Goal: Complete application form

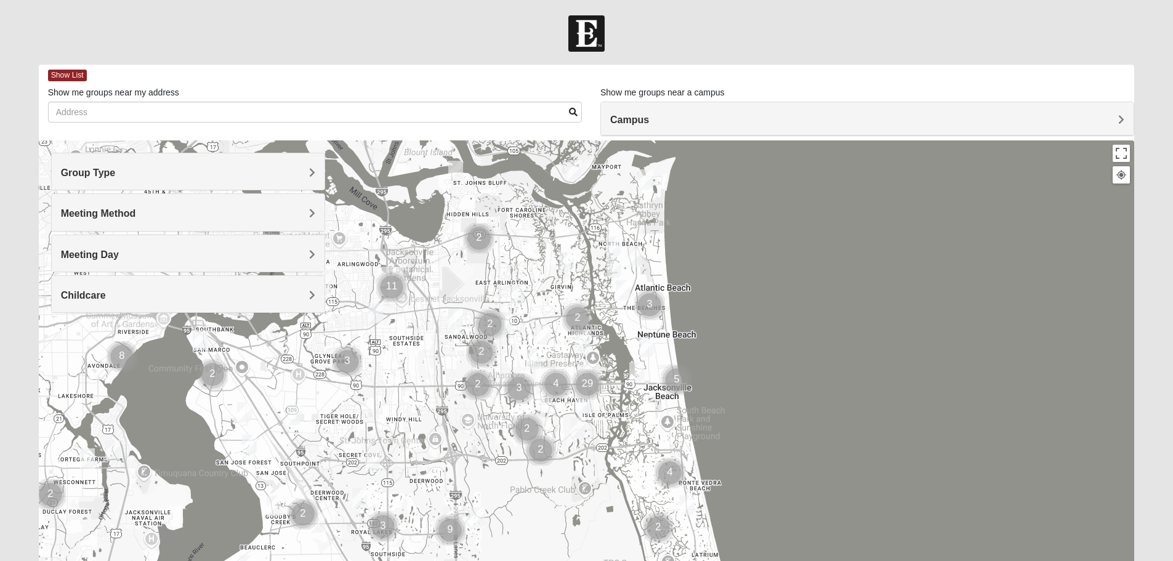
click at [169, 175] on h4 "Group Type" at bounding box center [188, 173] width 254 height 12
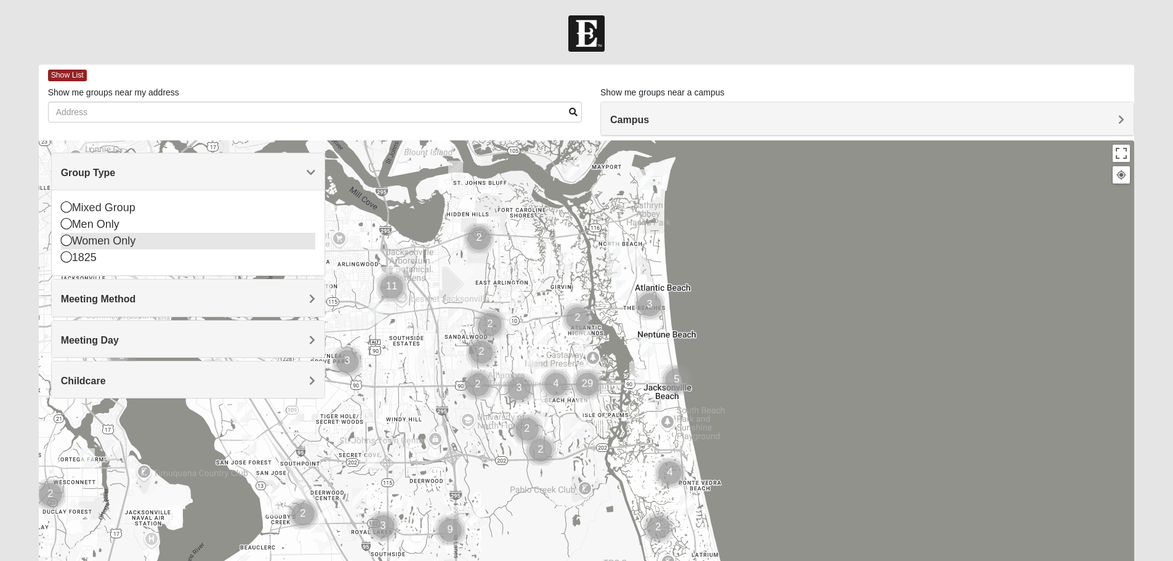
click at [65, 240] on icon at bounding box center [66, 240] width 11 height 11
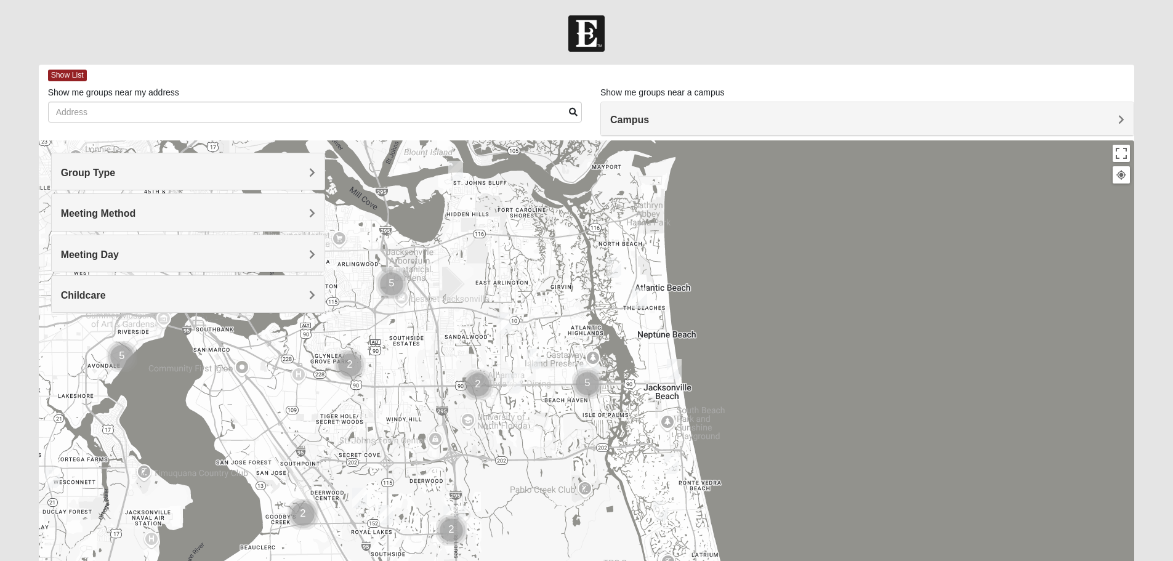
click at [162, 249] on h4 "Meeting Day" at bounding box center [188, 255] width 254 height 12
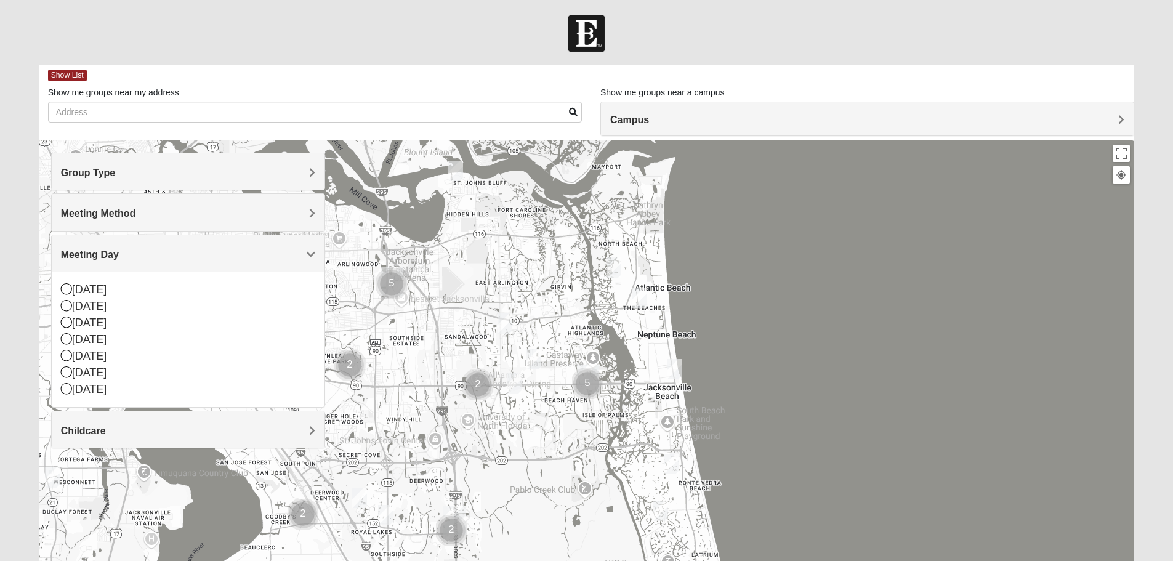
click at [58, 316] on div "[DATE] [DATE] [DATE] [DATE] [DATE] [DATE] [DATE]" at bounding box center [188, 339] width 273 height 135
click at [74, 331] on div "[DATE]" at bounding box center [188, 339] width 254 height 17
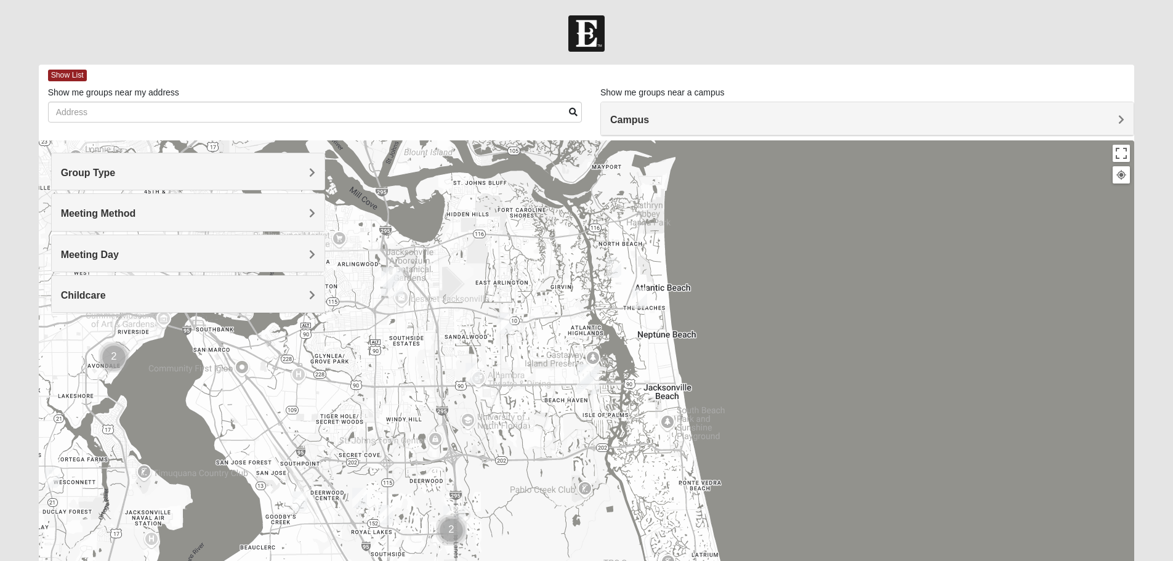
click at [70, 295] on span "Childcare" at bounding box center [83, 295] width 45 height 10
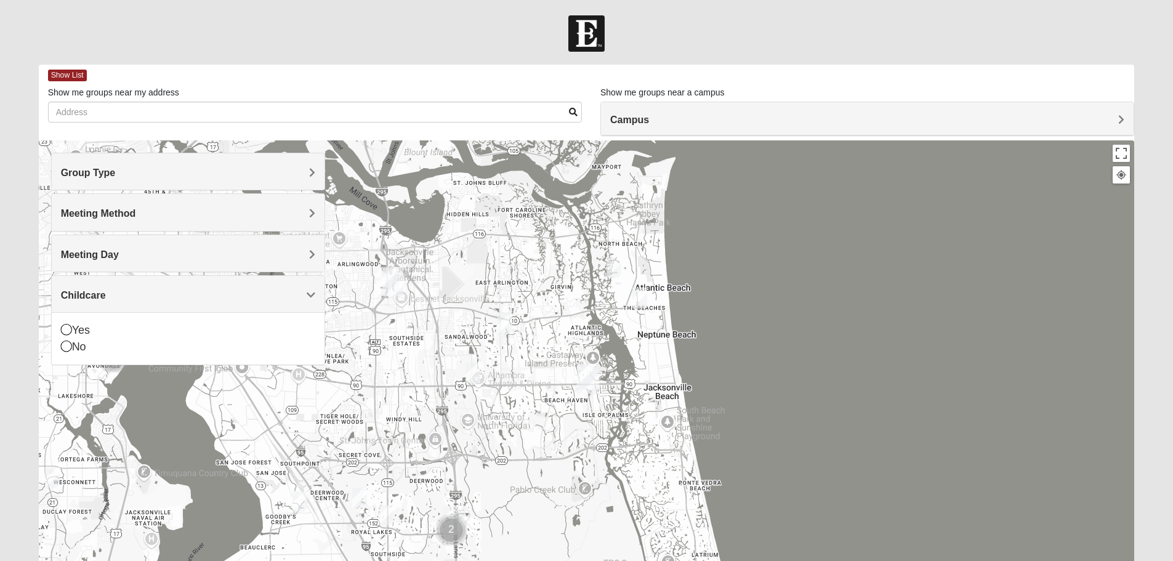
click at [92, 249] on span "Meeting Day" at bounding box center [90, 254] width 58 height 10
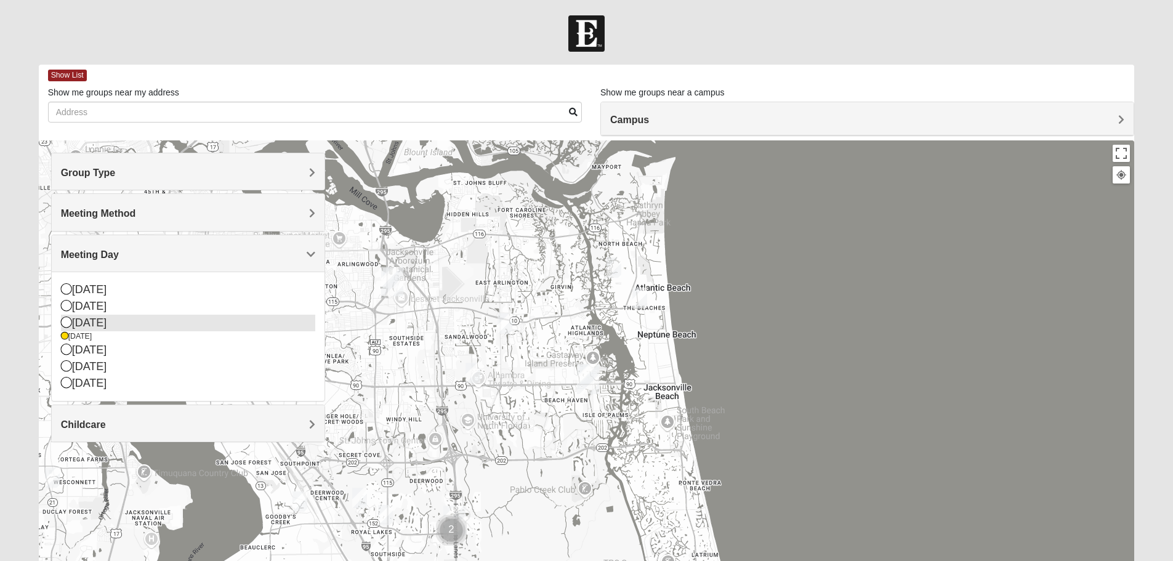
click at [69, 321] on icon at bounding box center [66, 321] width 11 height 11
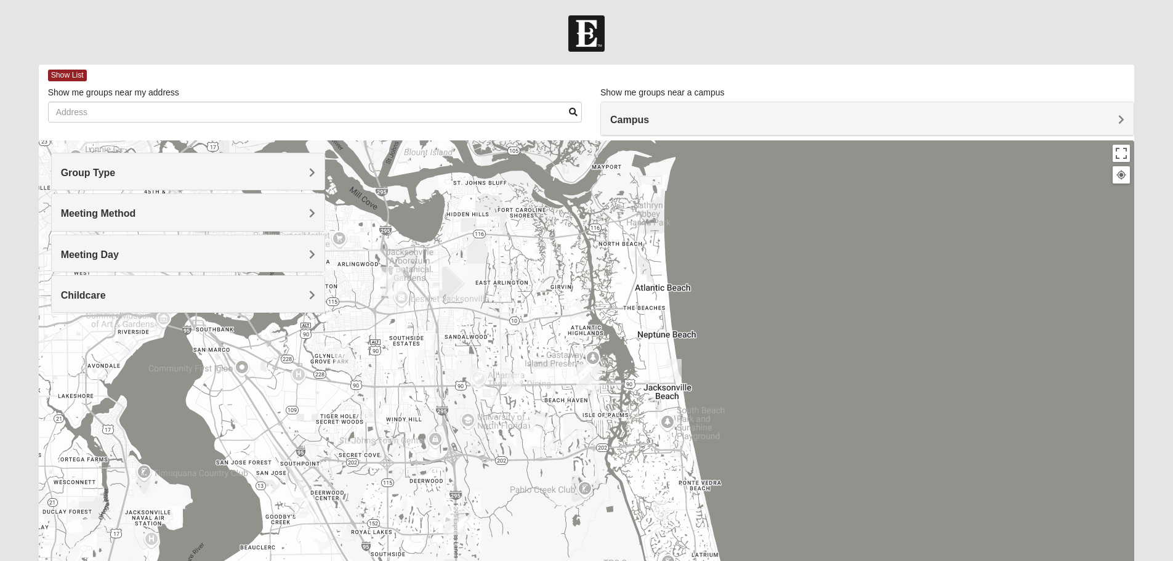
click at [374, 337] on div at bounding box center [587, 386] width 1096 height 493
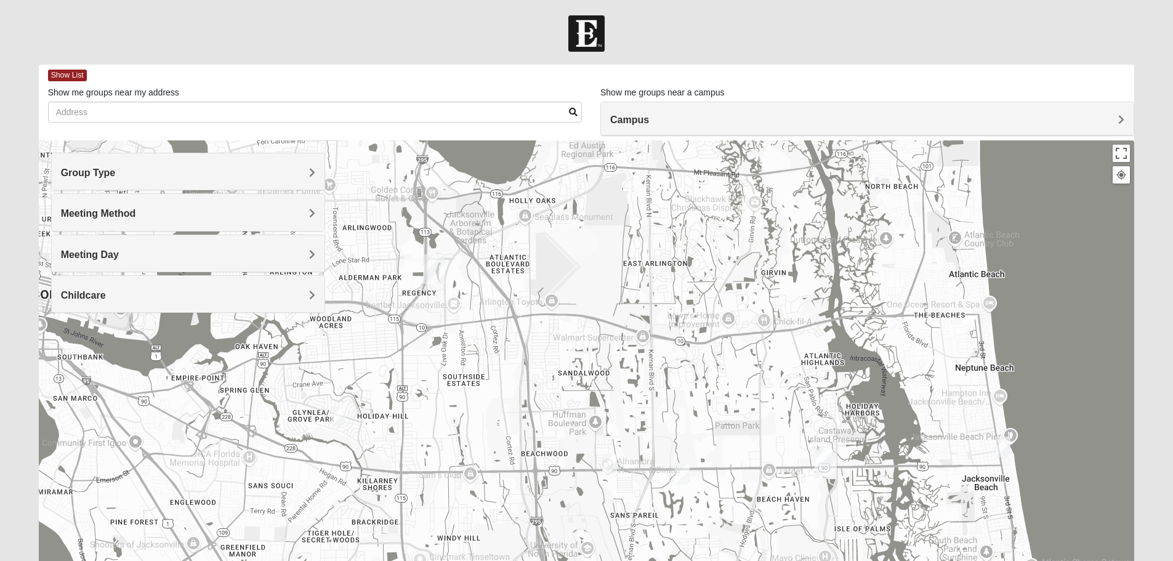
drag, startPoint x: 381, startPoint y: 331, endPoint x: 415, endPoint y: 377, distance: 57.1
click at [415, 377] on div at bounding box center [587, 386] width 1096 height 493
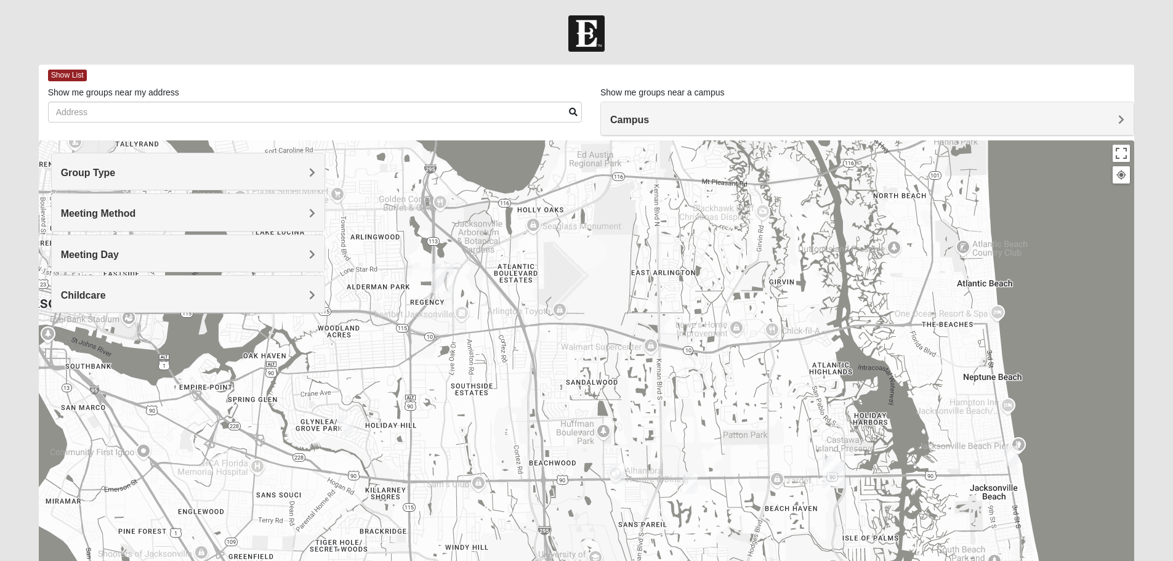
click at [437, 273] on img "Arlington" at bounding box center [442, 279] width 22 height 30
click at [445, 273] on img "Arlington" at bounding box center [442, 279] width 22 height 30
click at [441, 304] on div "Arlington [STREET_ADDRESS]" at bounding box center [587, 386] width 1096 height 493
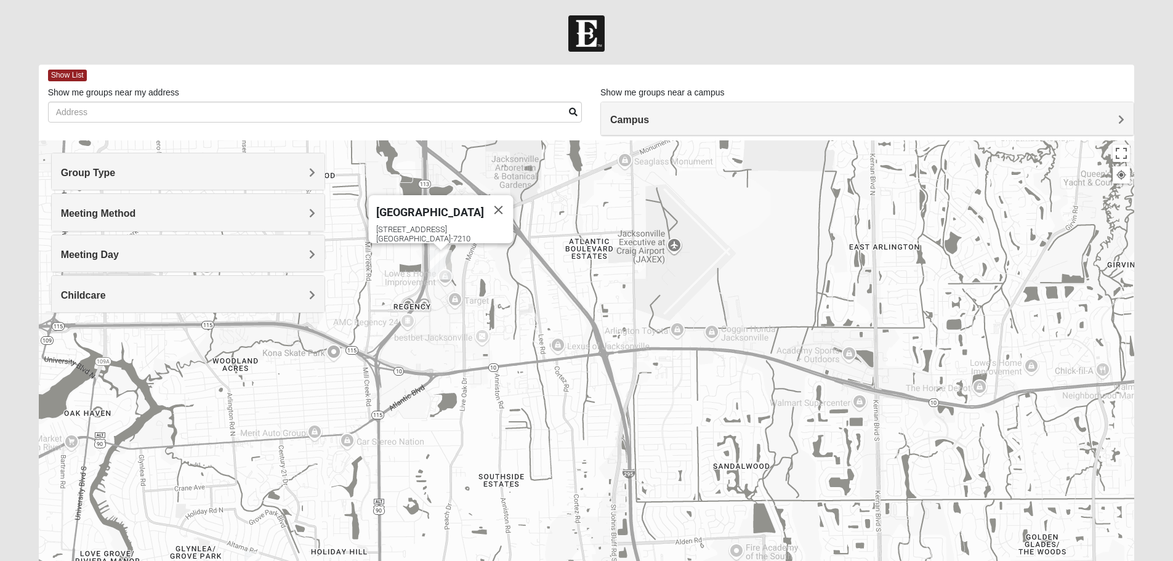
drag, startPoint x: 441, startPoint y: 304, endPoint x: 445, endPoint y: 329, distance: 25.4
click at [445, 329] on div "Arlington [STREET_ADDRESS]" at bounding box center [587, 386] width 1096 height 493
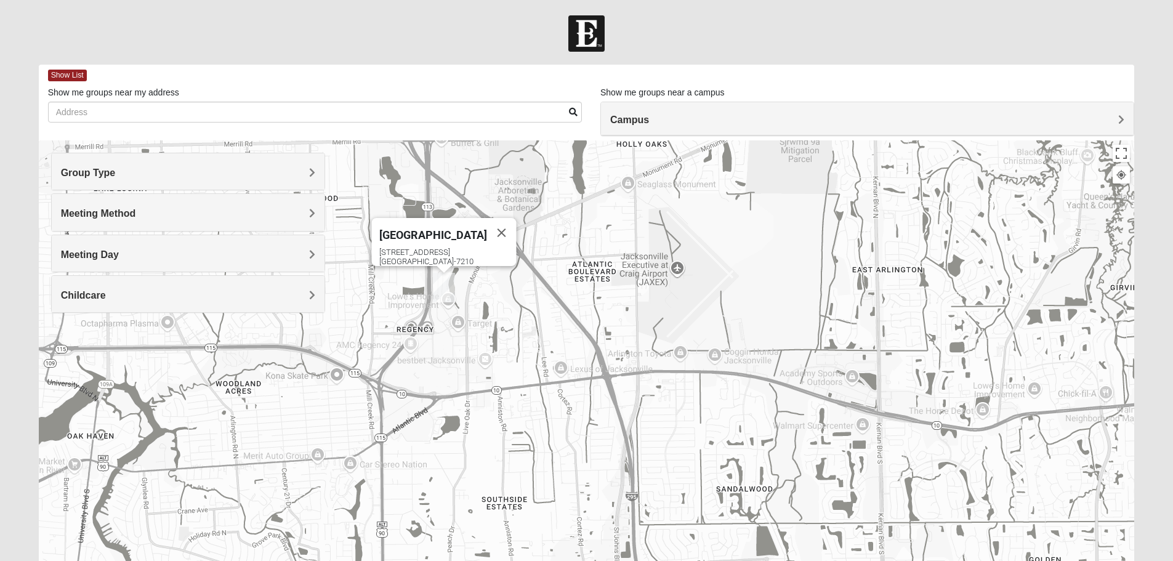
click at [443, 318] on div "Arlington [STREET_ADDRESS]" at bounding box center [587, 386] width 1096 height 493
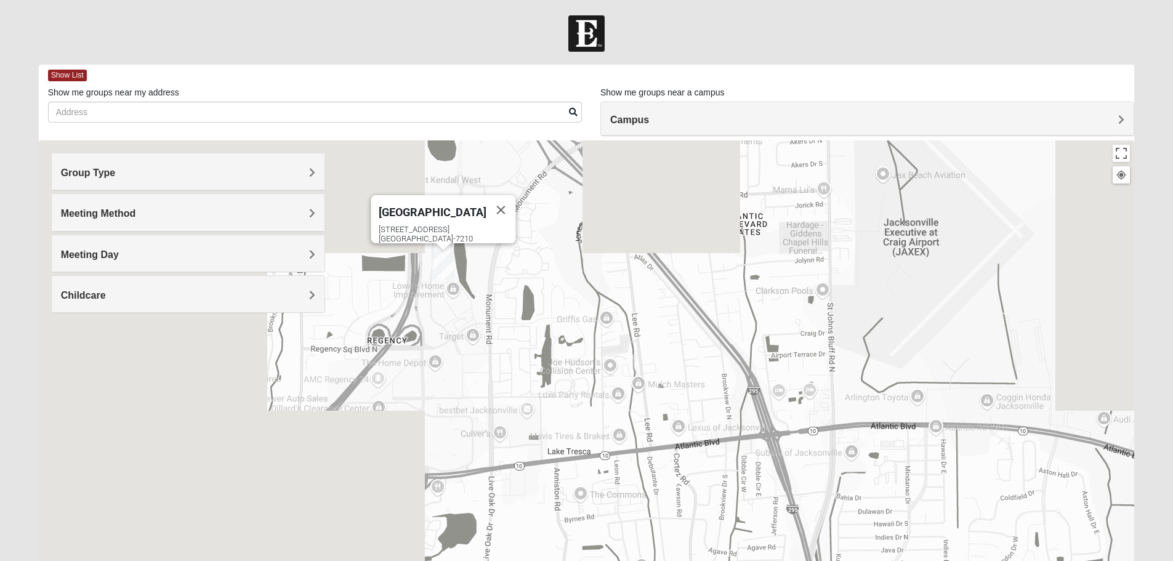
drag, startPoint x: 443, startPoint y: 315, endPoint x: 443, endPoint y: 322, distance: 6.8
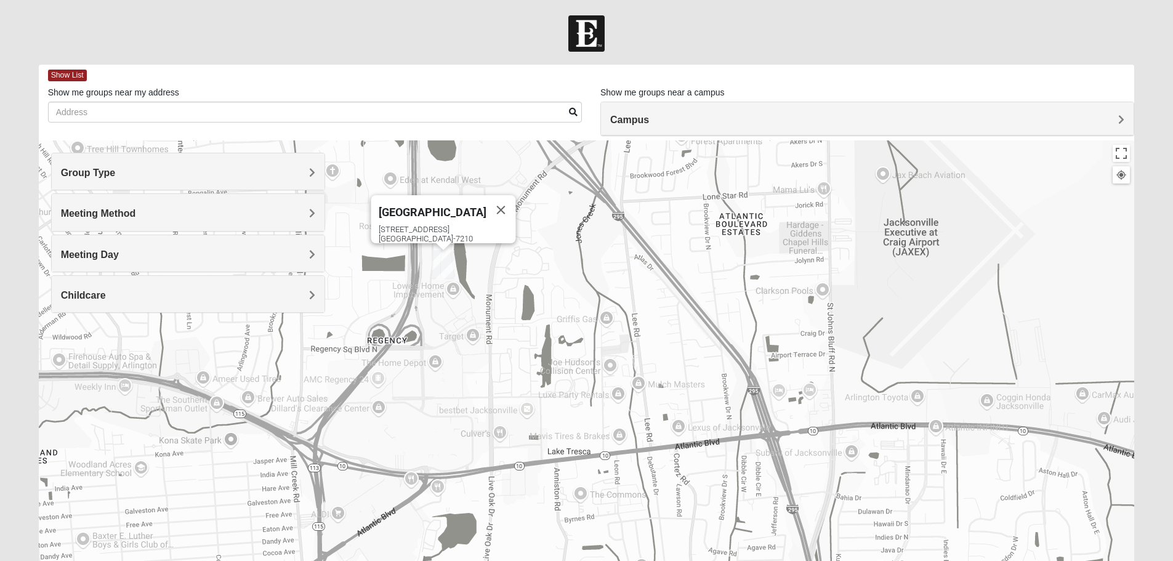
click at [443, 322] on div "Arlington [STREET_ADDRESS]" at bounding box center [587, 386] width 1096 height 493
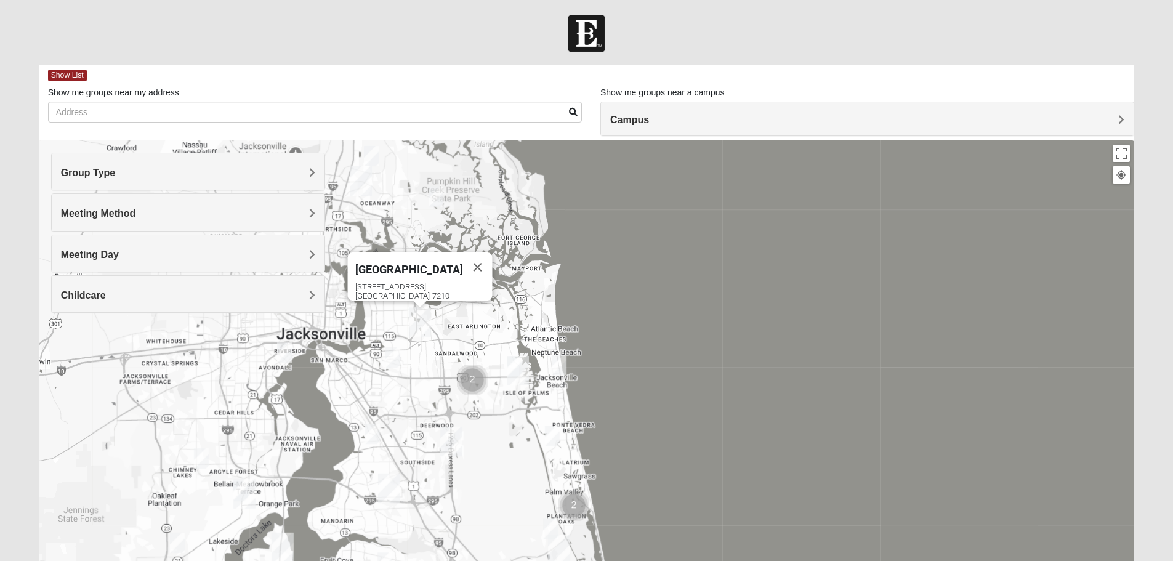
drag, startPoint x: 541, startPoint y: 387, endPoint x: 514, endPoint y: 398, distance: 30.1
click at [514, 398] on div "Arlington [STREET_ADDRESS]" at bounding box center [587, 386] width 1096 height 493
click at [468, 382] on img "Cluster of 2 groups" at bounding box center [472, 380] width 31 height 31
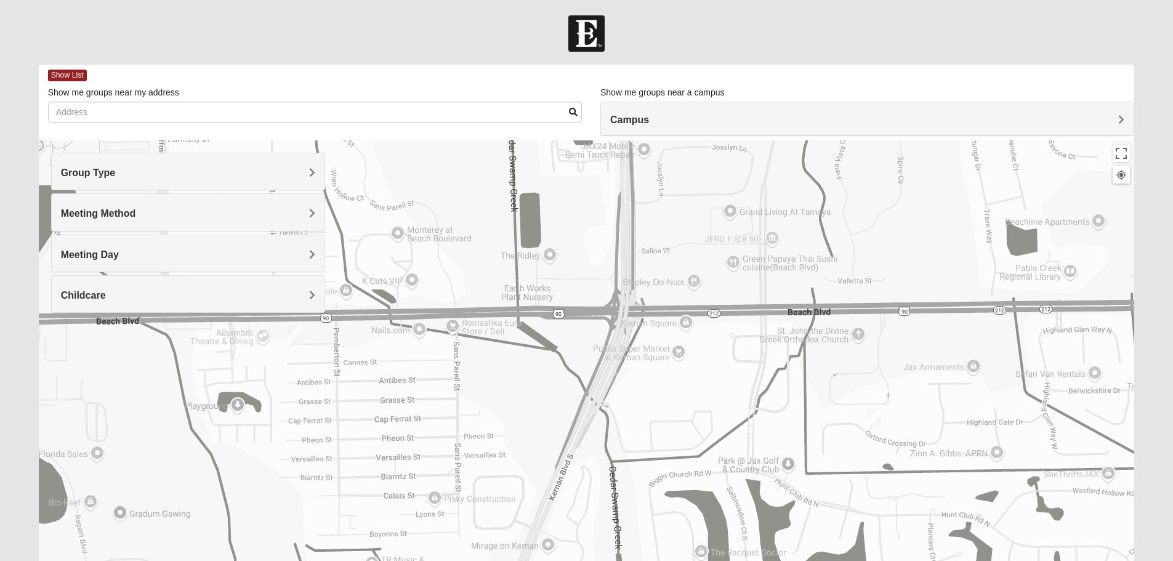
click at [296, 337] on img "Womens Chapman 32224" at bounding box center [295, 335] width 15 height 20
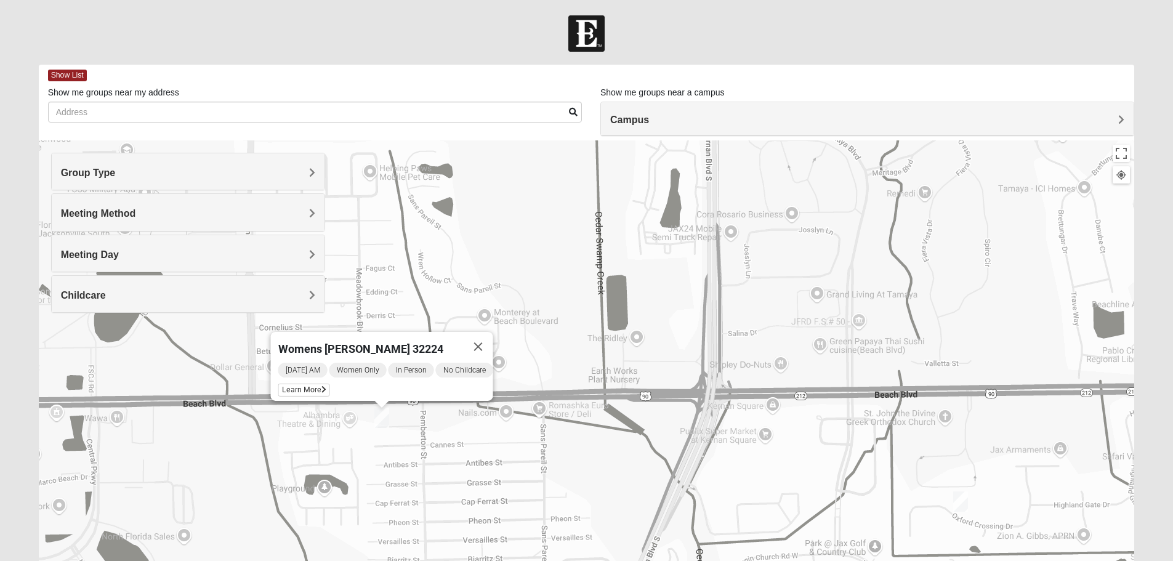
drag, startPoint x: 353, startPoint y: 359, endPoint x: 442, endPoint y: 447, distance: 125.0
click at [442, 447] on div "Womens [PERSON_NAME] 32224 [DATE] AM Women Only In Person No Childcare Learn Mo…" at bounding box center [587, 386] width 1096 height 493
click at [185, 214] on h4 "Meeting Method" at bounding box center [188, 213] width 254 height 12
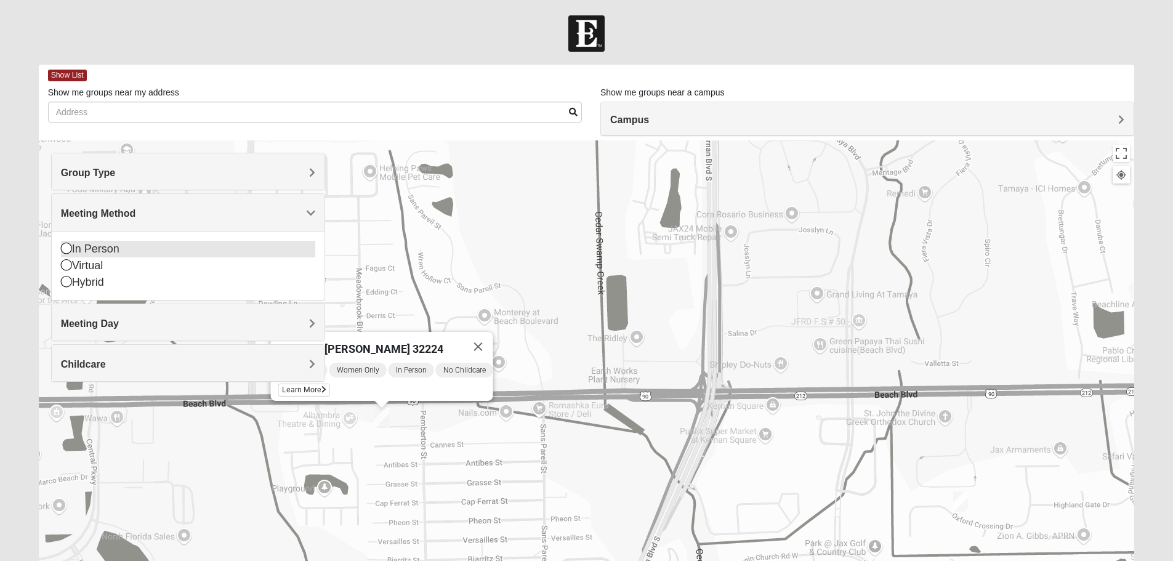
click at [89, 248] on div "In Person" at bounding box center [188, 249] width 254 height 17
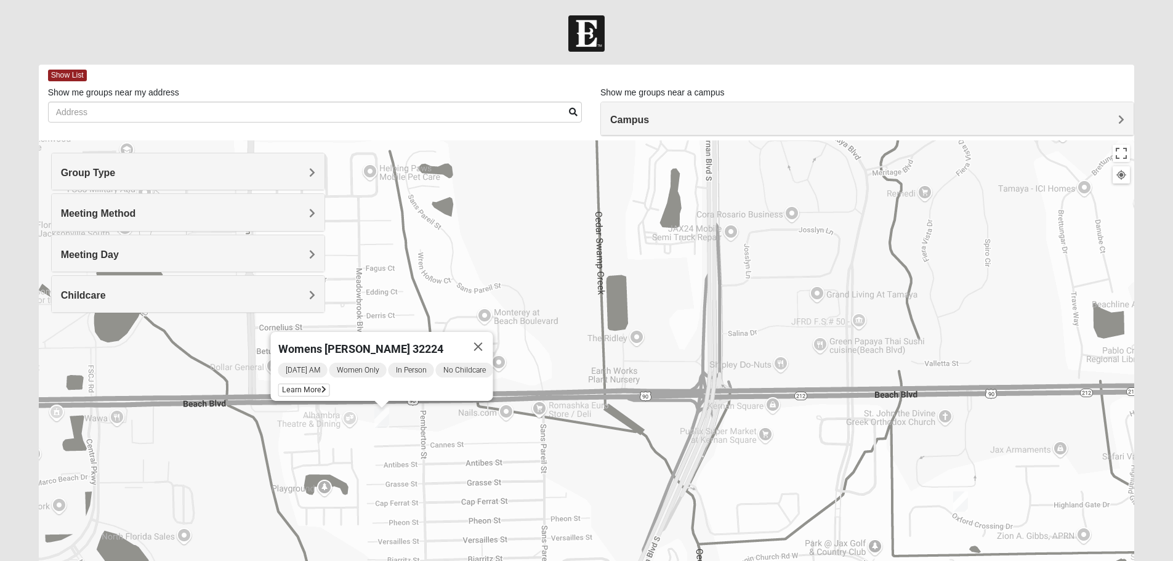
click at [121, 180] on div "Group Type" at bounding box center [188, 171] width 273 height 36
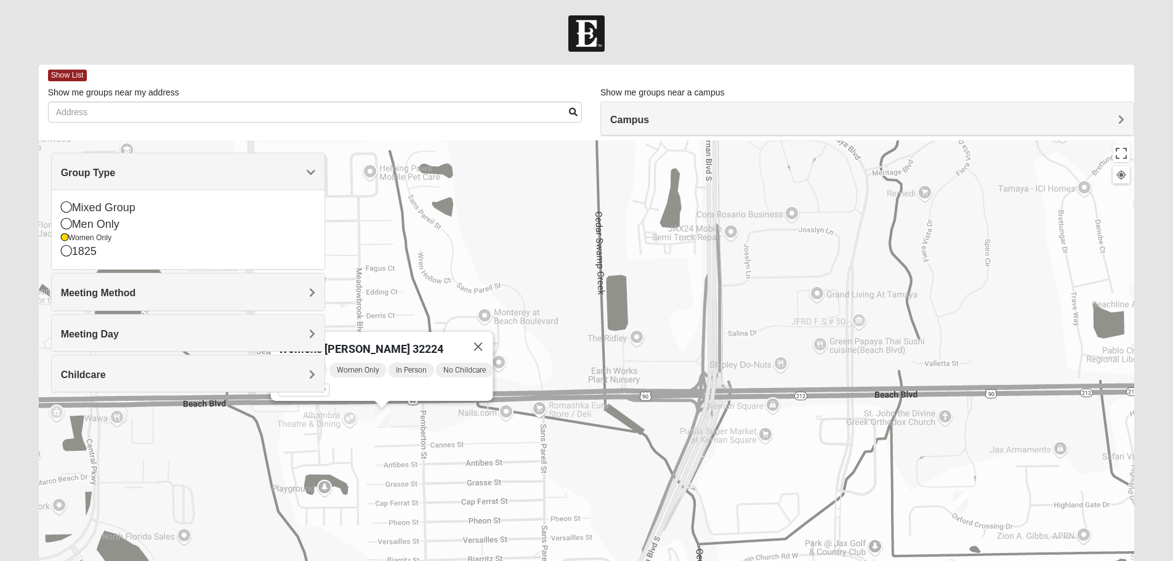
click at [446, 300] on div "Womens [PERSON_NAME] 32224 [DATE] AM Women Only In Person No Childcare Learn Mo…" at bounding box center [587, 386] width 1096 height 493
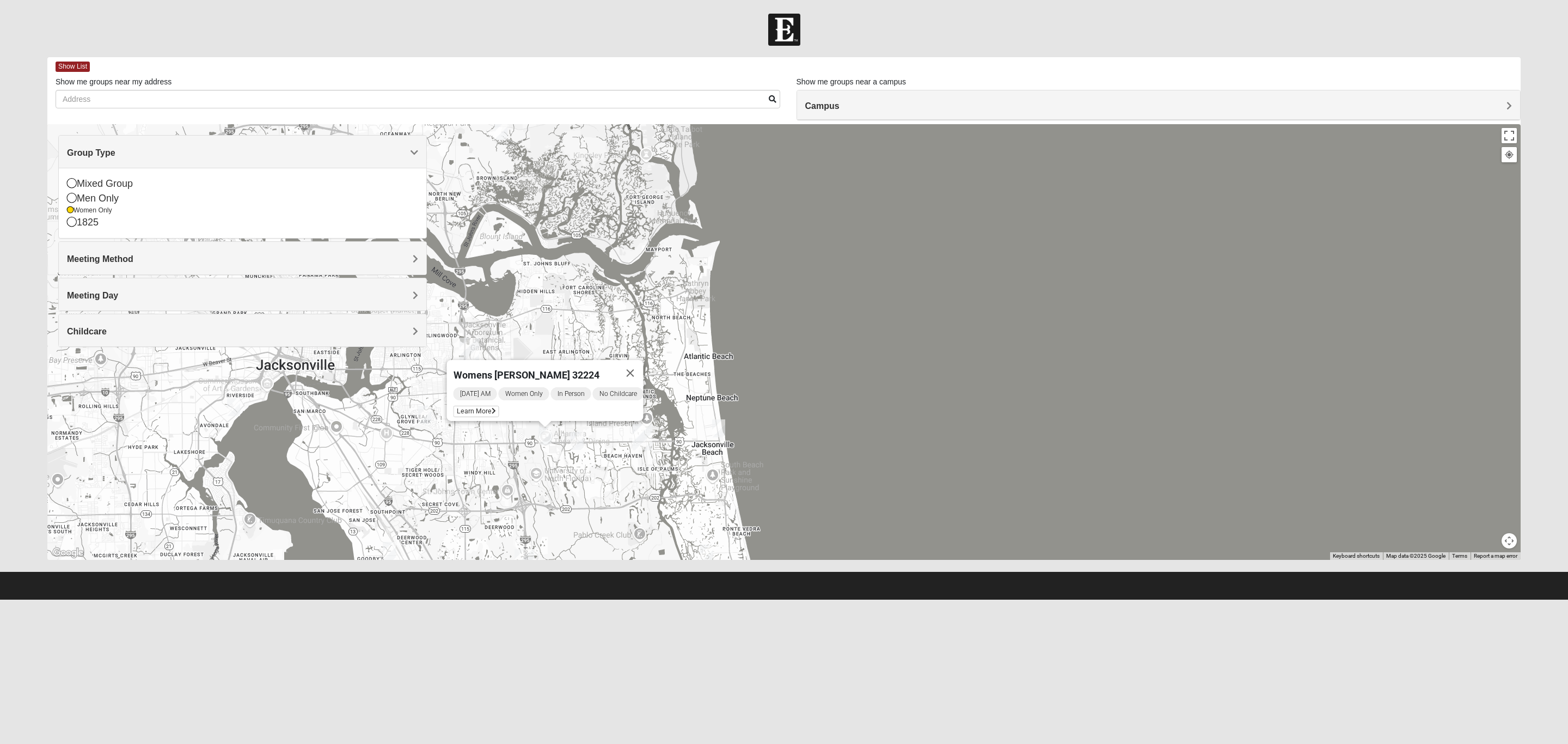
click at [422, 414] on img "Womens Crenshaw 32216" at bounding box center [425, 415] width 13 height 18
click at [392, 495] on img "Womens Fitzmartin 32217" at bounding box center [389, 551] width 13 height 18
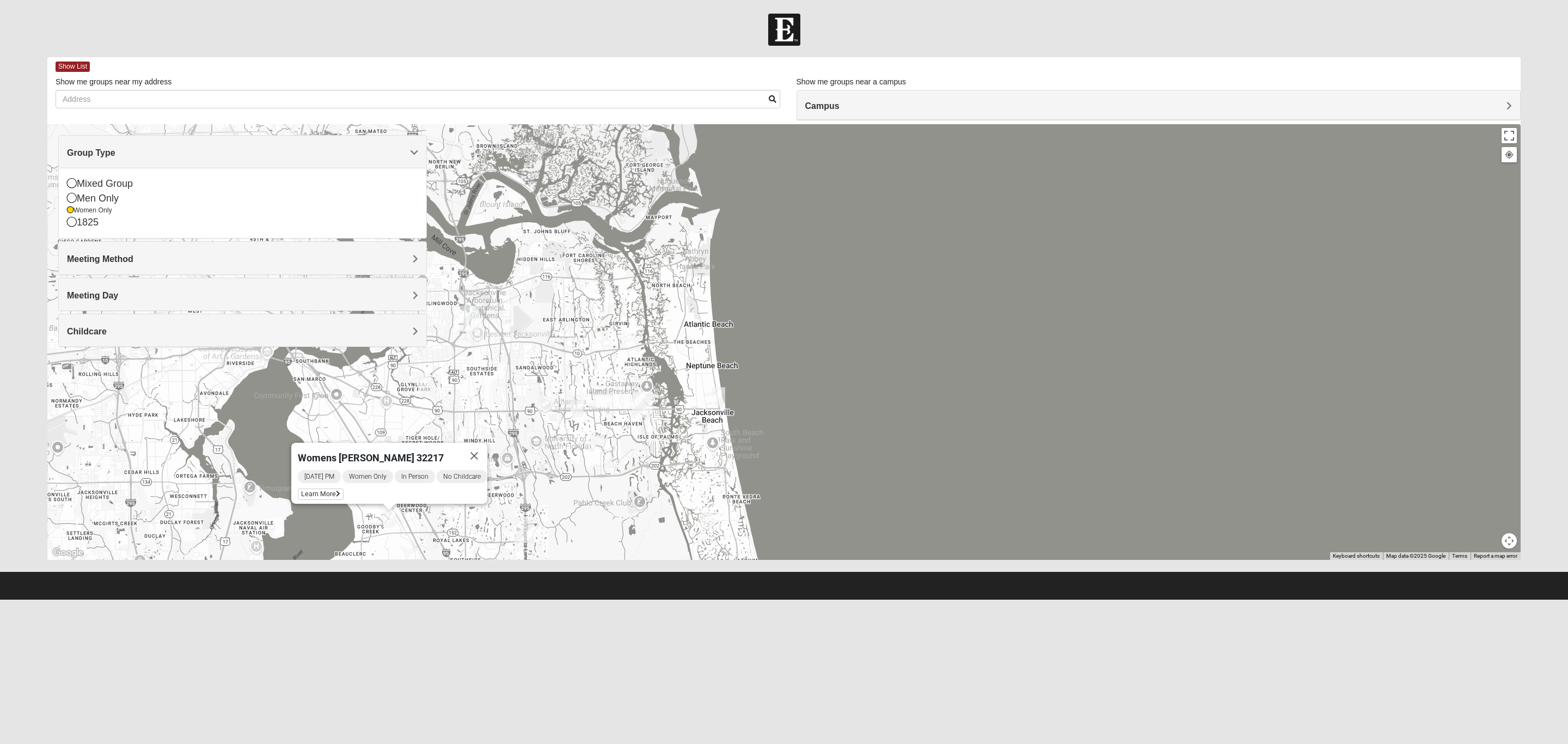
click at [717, 401] on img "Womens Sparkman/Flautt 32250" at bounding box center [718, 396] width 13 height 18
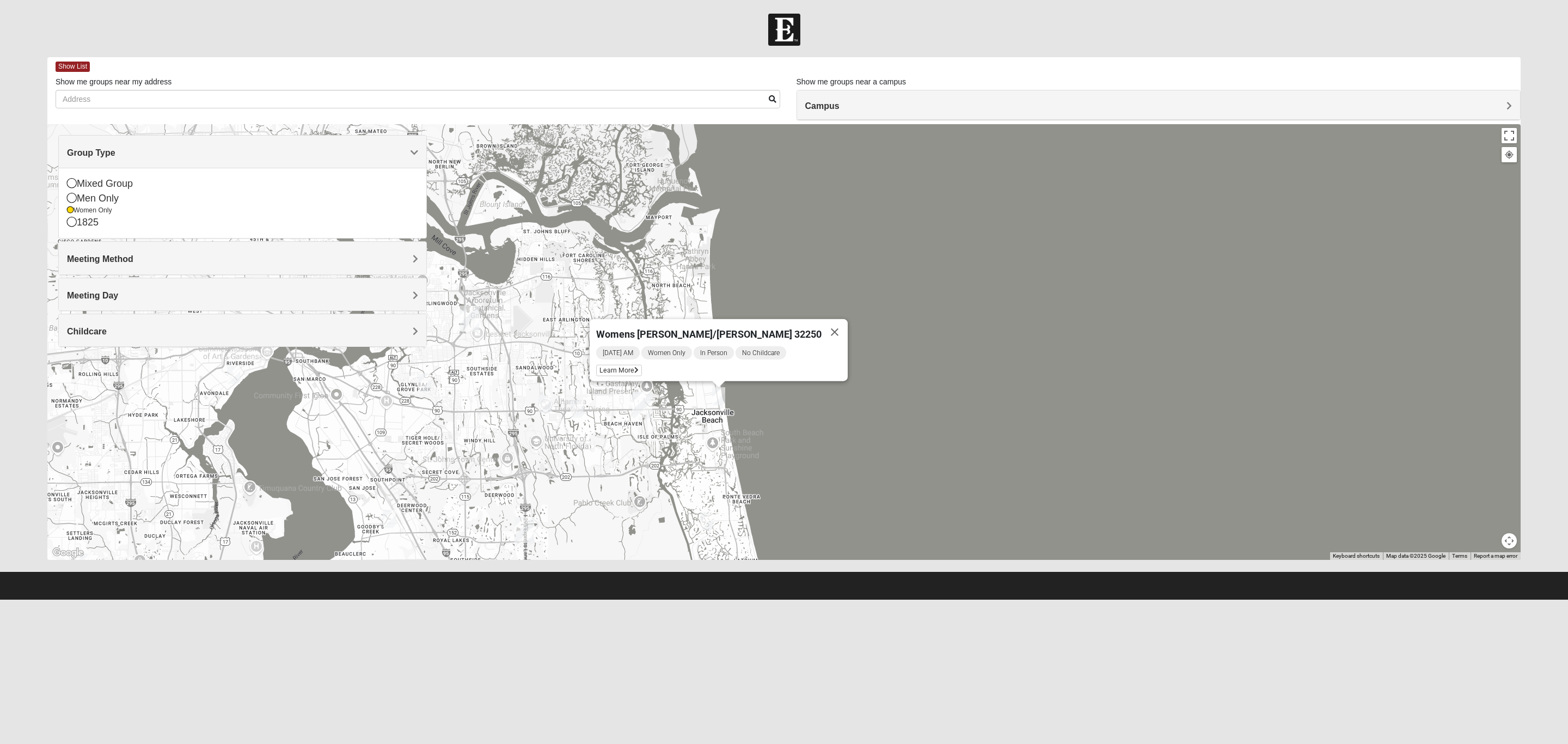
click at [640, 402] on img "San Pablo" at bounding box center [642, 405] width 19 height 27
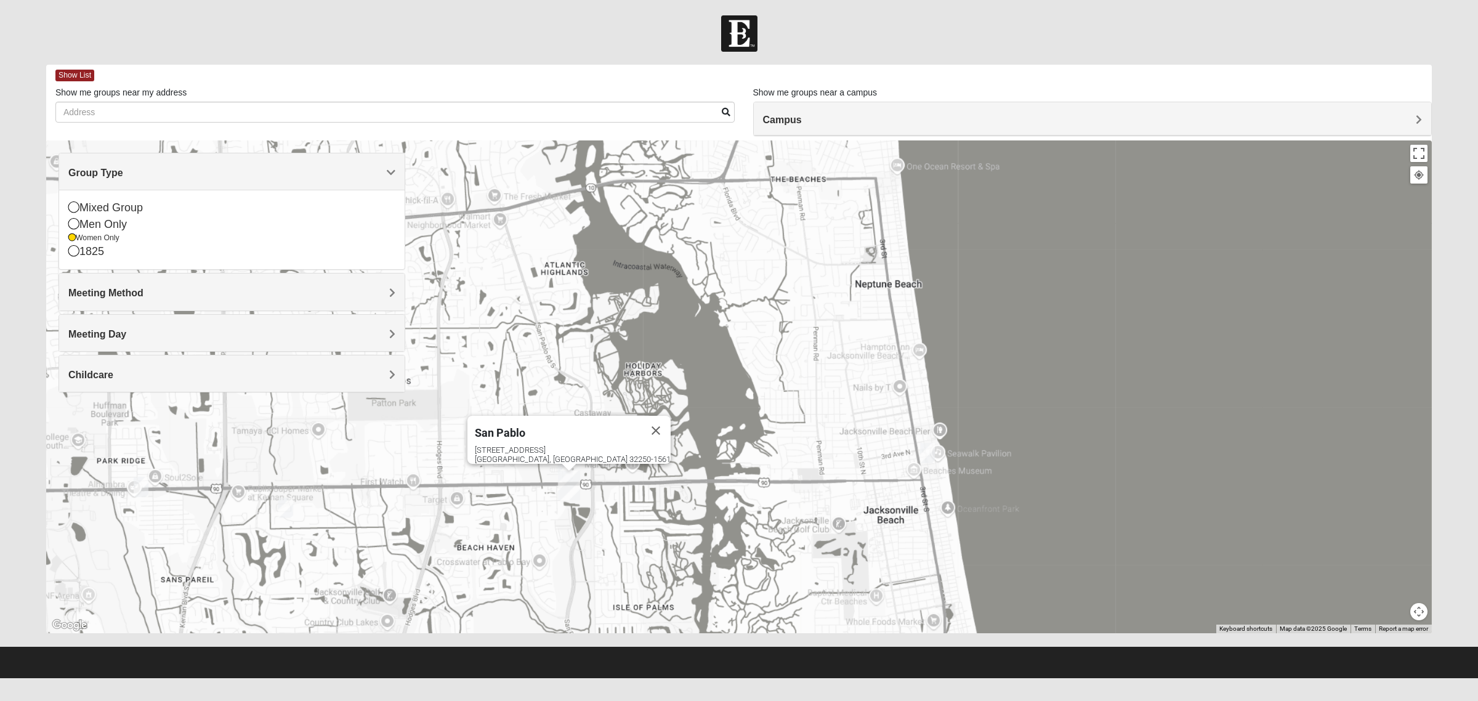
click at [562, 467] on div at bounding box center [569, 467] width 15 height 7
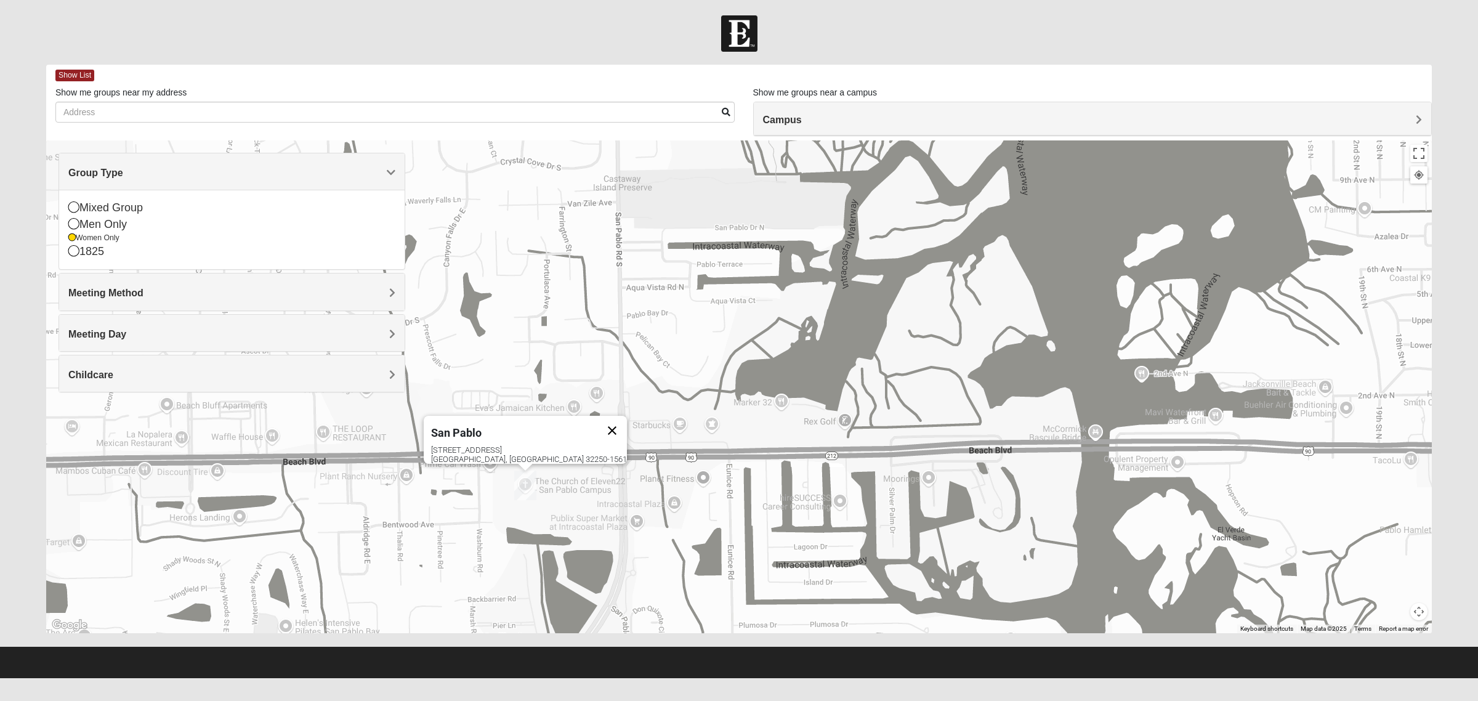
click at [597, 416] on button "Close" at bounding box center [612, 431] width 30 height 30
click at [514, 430] on img "On Campus Womens Holt 32250" at bounding box center [520, 434] width 15 height 20
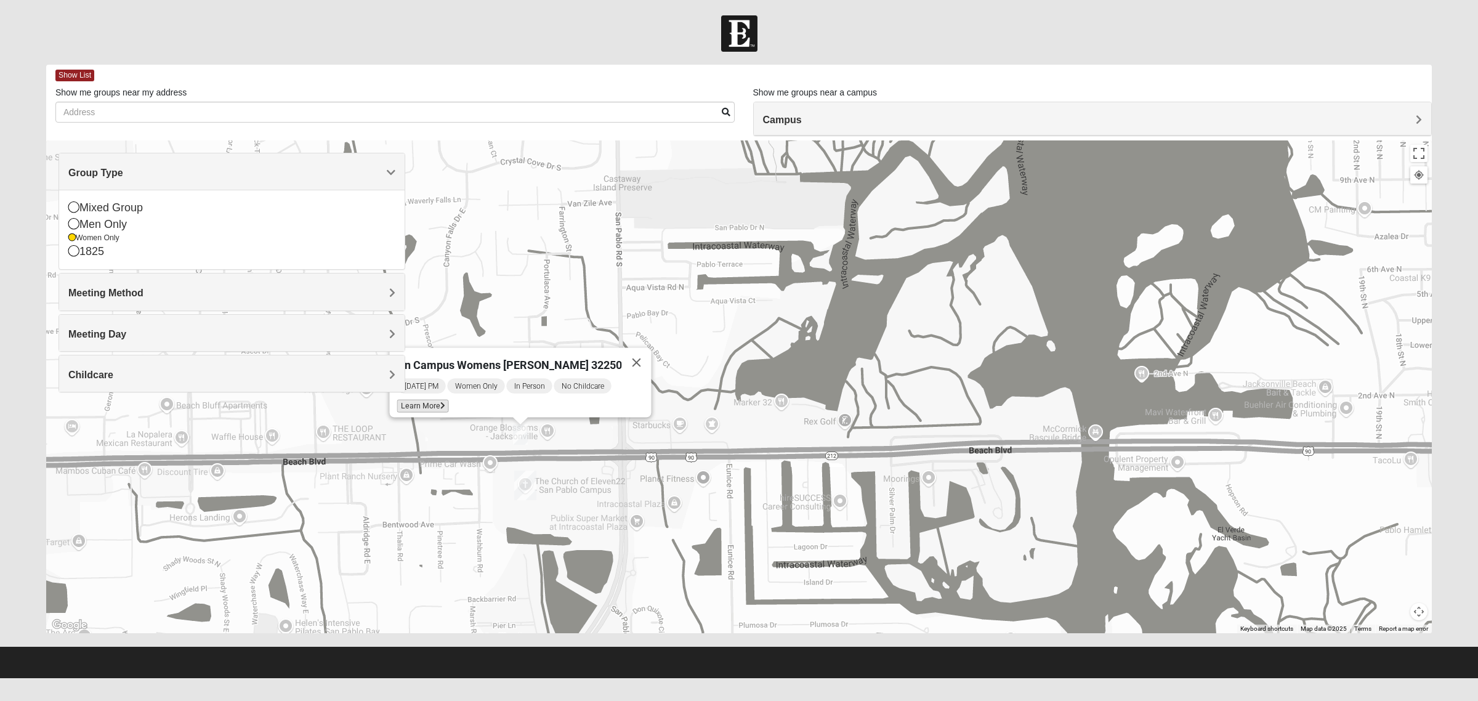
click at [440, 400] on span "Learn More" at bounding box center [423, 406] width 52 height 13
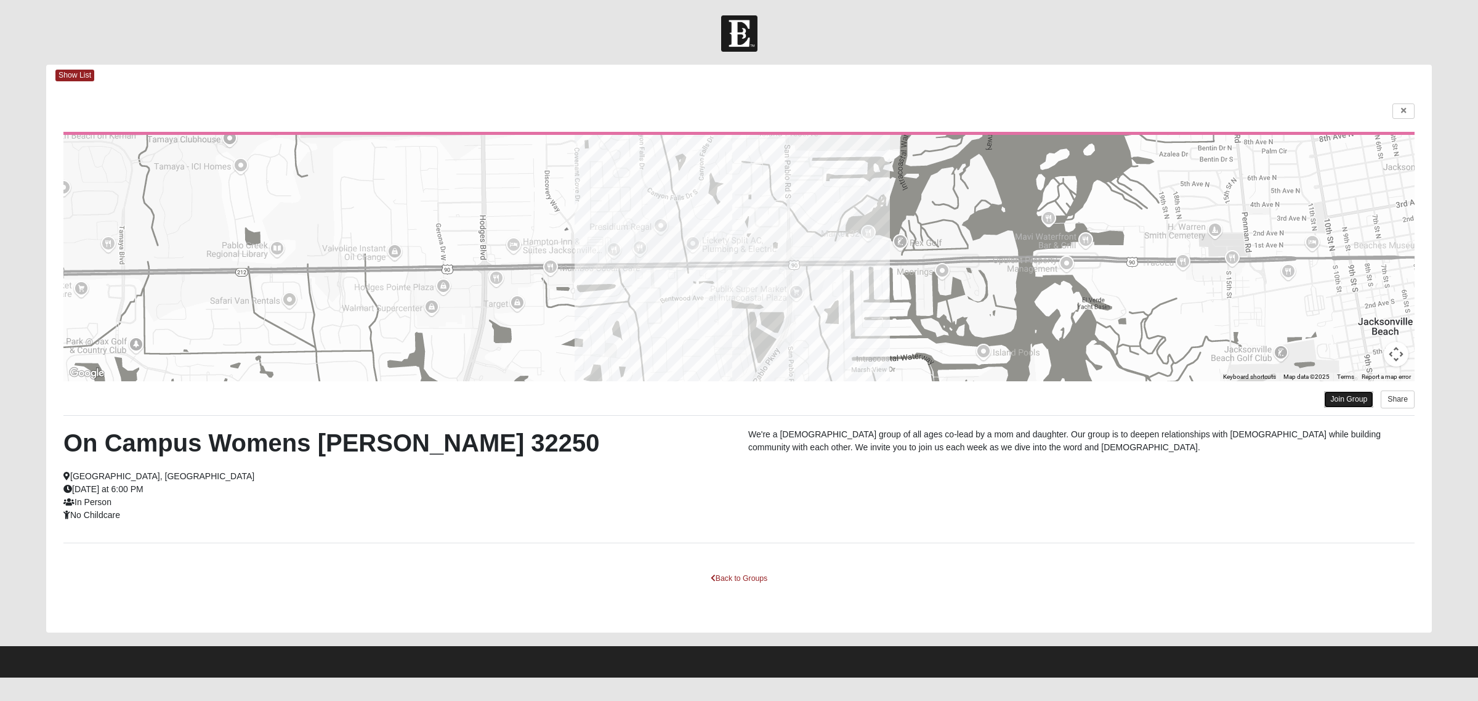
click at [1172, 400] on link "Join Group" at bounding box center [1348, 399] width 49 height 17
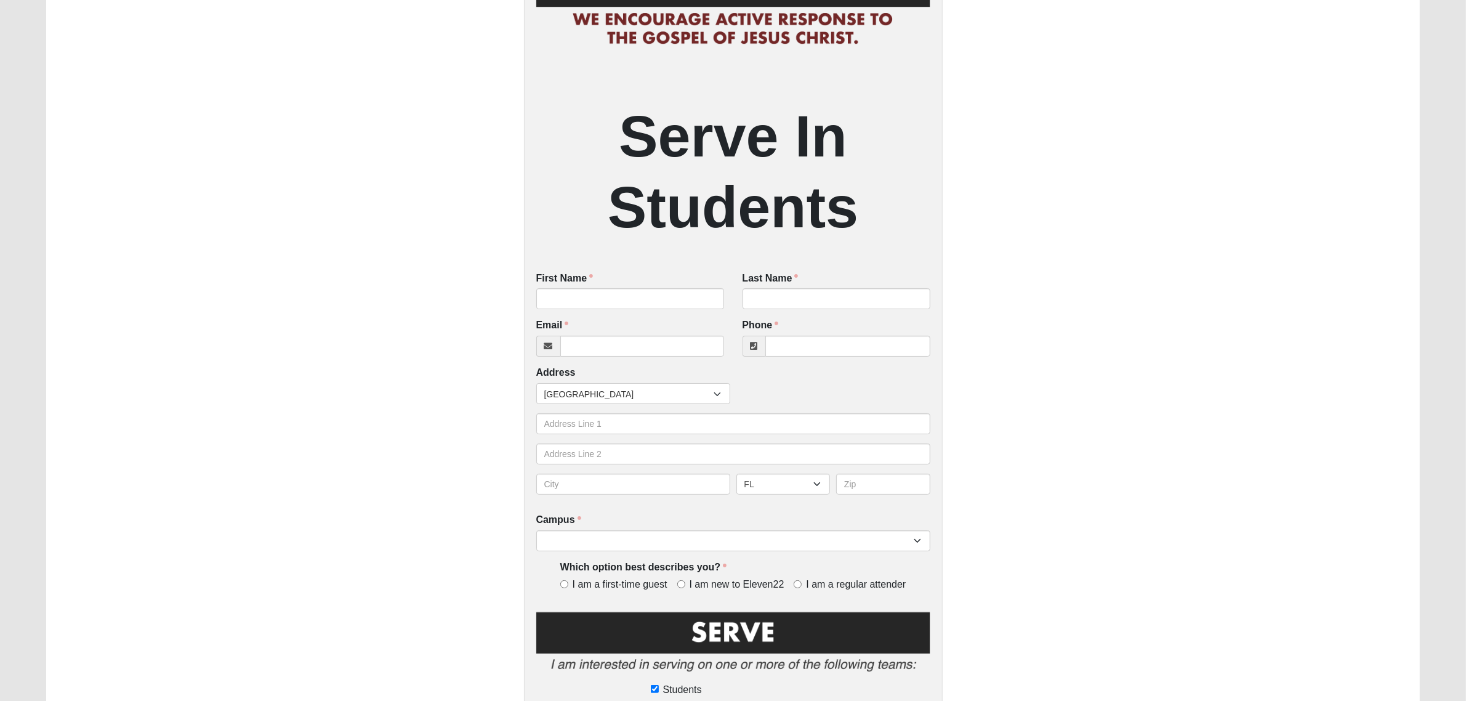
scroll to position [154, 0]
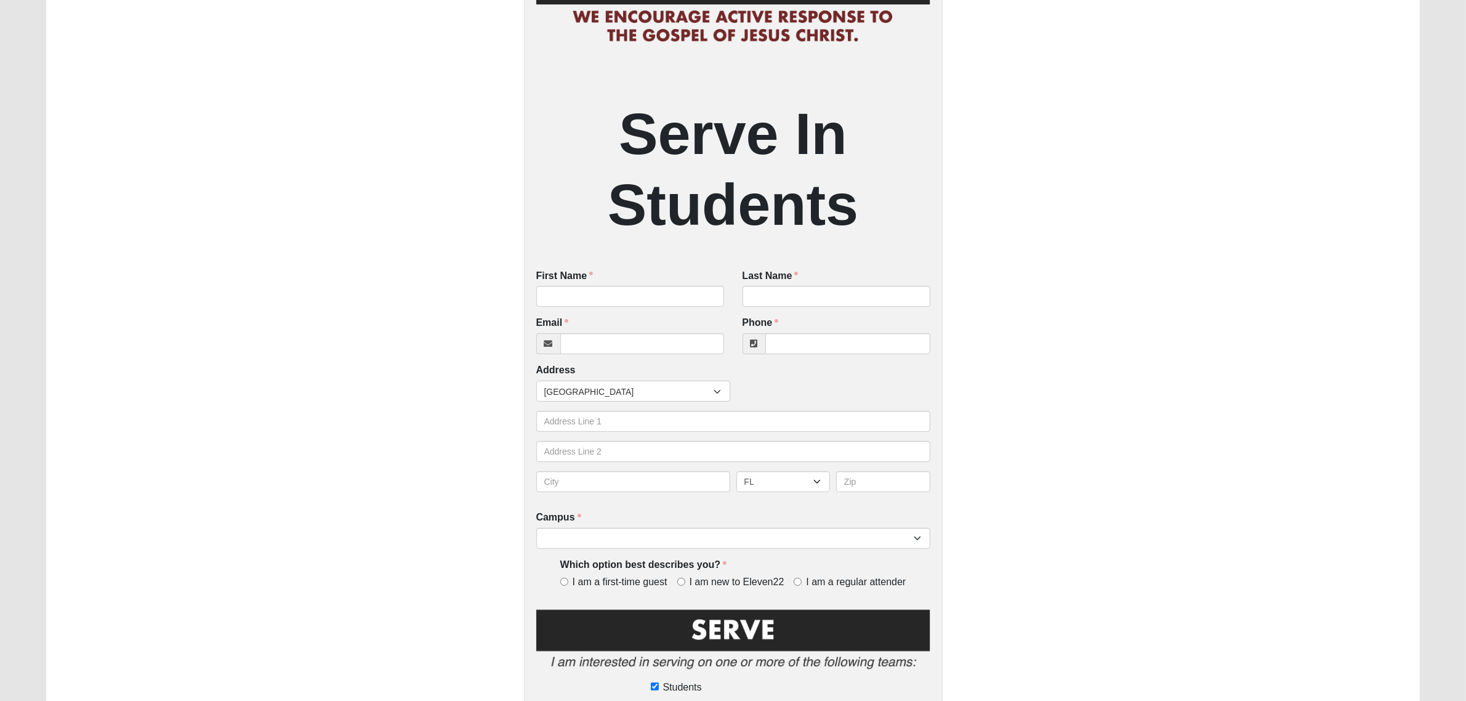
click at [805, 577] on label "I am a regular attender" at bounding box center [850, 582] width 112 height 14
click at [802, 578] on input "I am a regular attender" at bounding box center [798, 582] width 8 height 8
radio input "true"
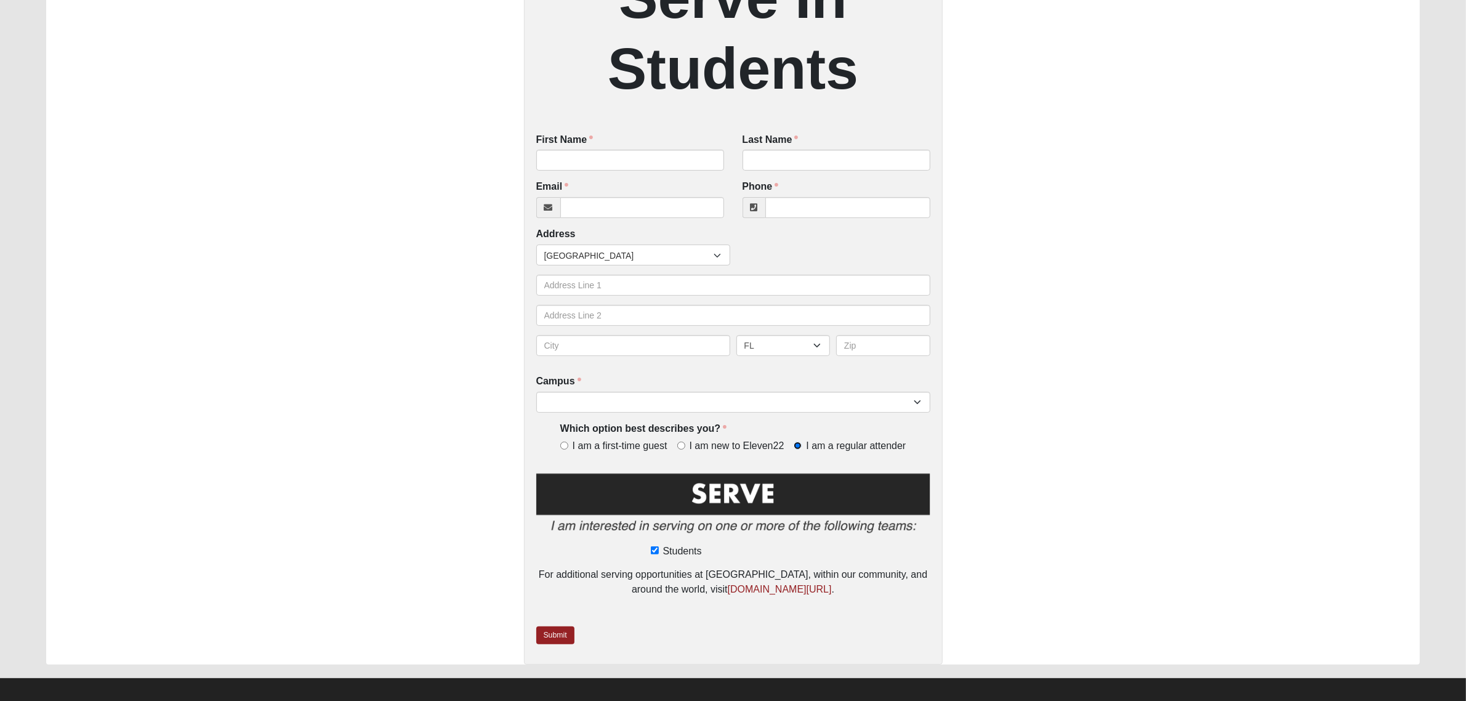
scroll to position [300, 0]
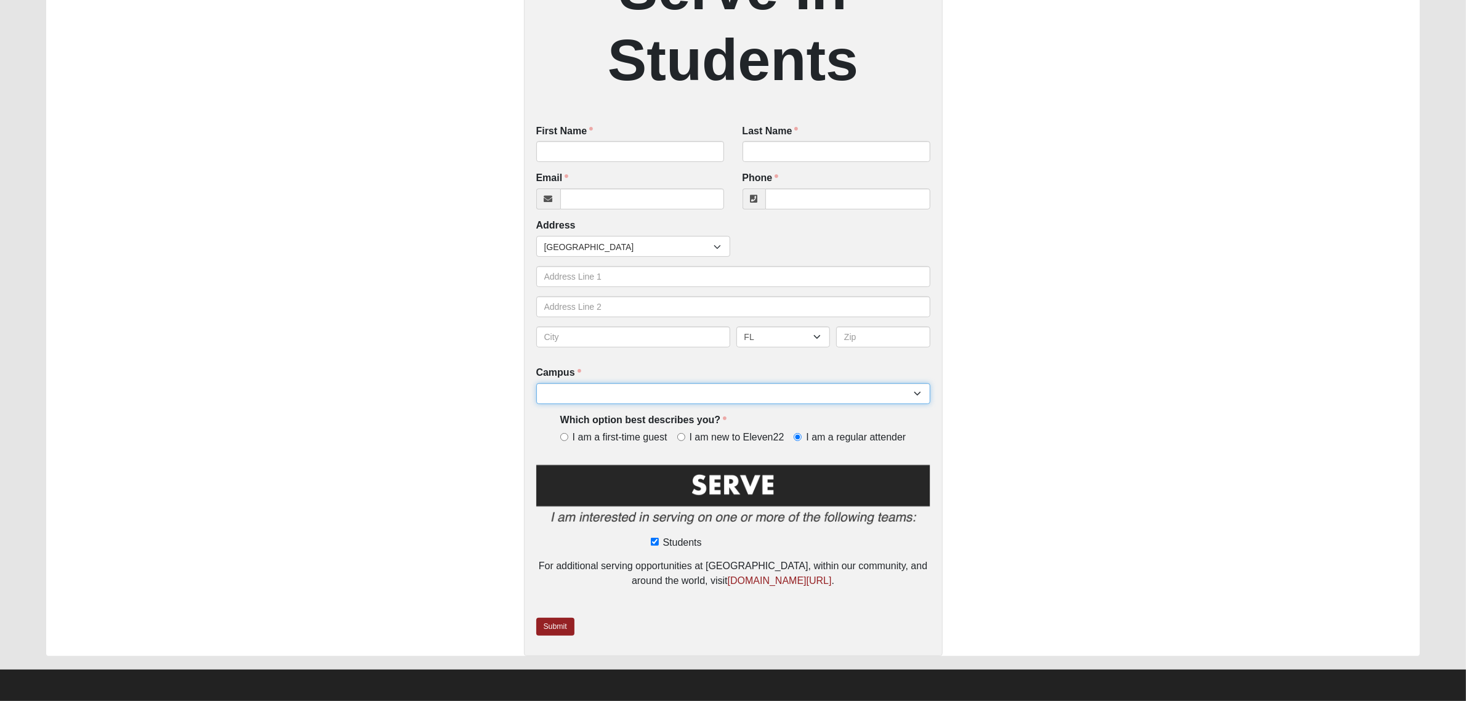
click at [620, 389] on select "Arlington Baymeadows Eleven22 Online Fleming Island Jesup Mandarin North Jax Or…" at bounding box center [733, 393] width 394 height 21
select select "5"
click at [536, 383] on select "Arlington Baymeadows Eleven22 Online Fleming Island Jesup Mandarin North Jax Or…" at bounding box center [733, 393] width 394 height 21
click at [595, 164] on div "First Name First Name is required." at bounding box center [630, 147] width 206 height 47
click at [593, 153] on input "First Name" at bounding box center [630, 151] width 188 height 21
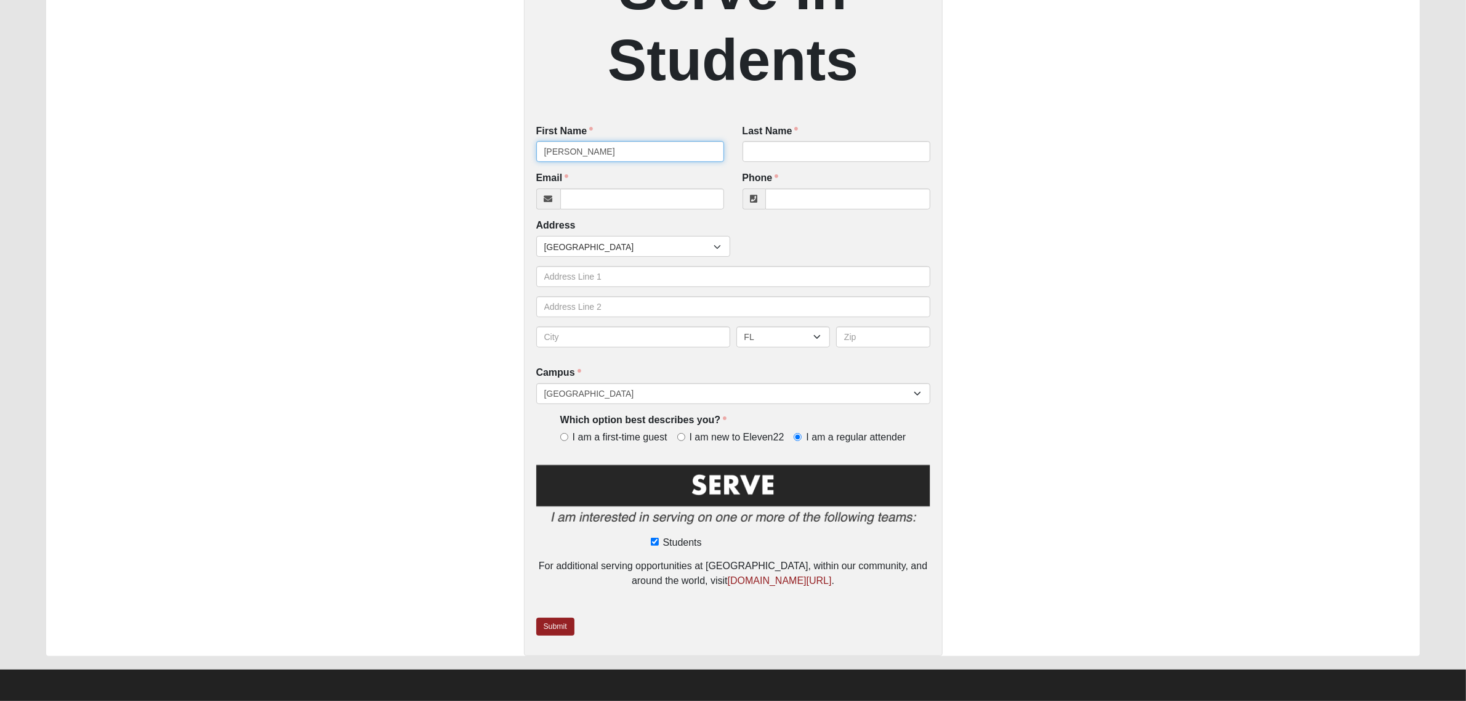
type input "Cameron"
type input "Self"
type input "(904) 889-1208"
type input "1226 Morgana Rd"
type input "Jacksonville"
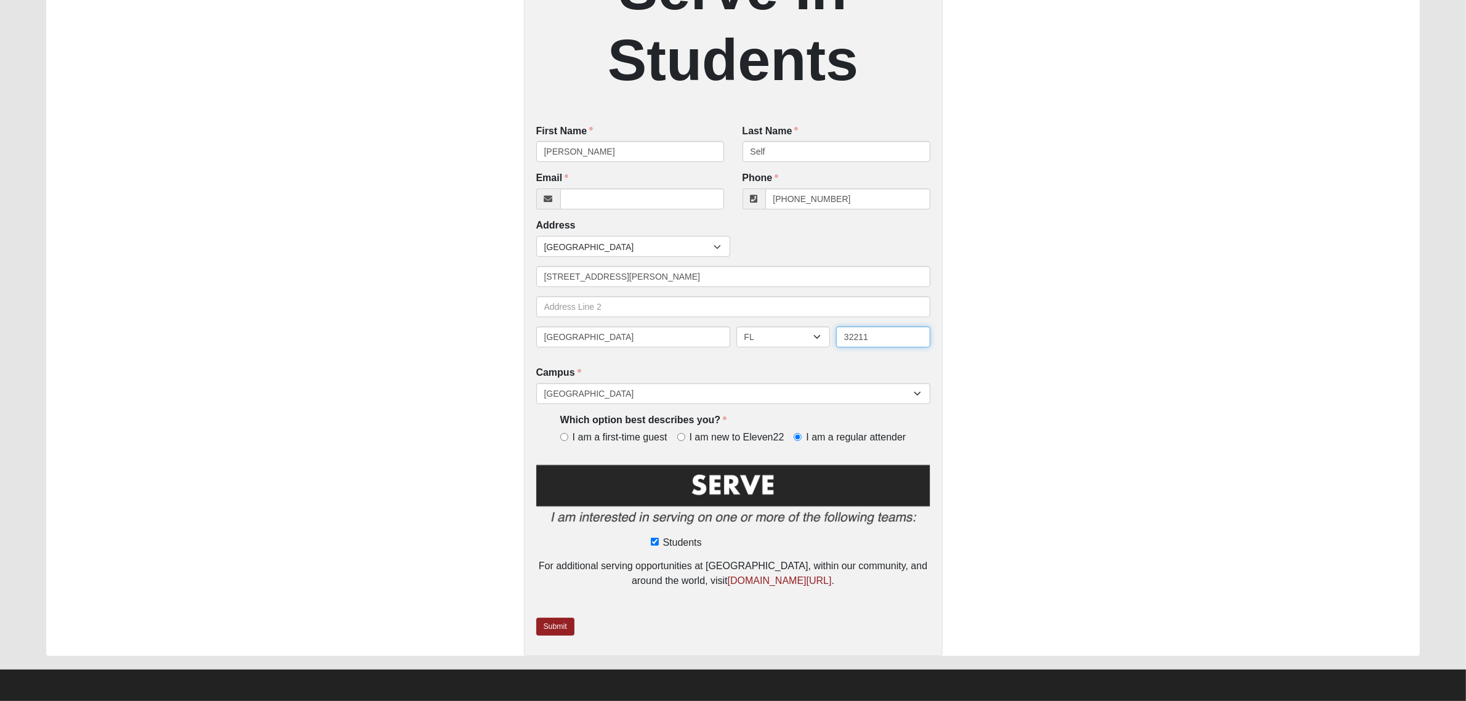
type input "32211"
click at [705, 477] on img at bounding box center [733, 497] width 394 height 71
click at [561, 628] on link "Submit" at bounding box center [555, 627] width 38 height 18
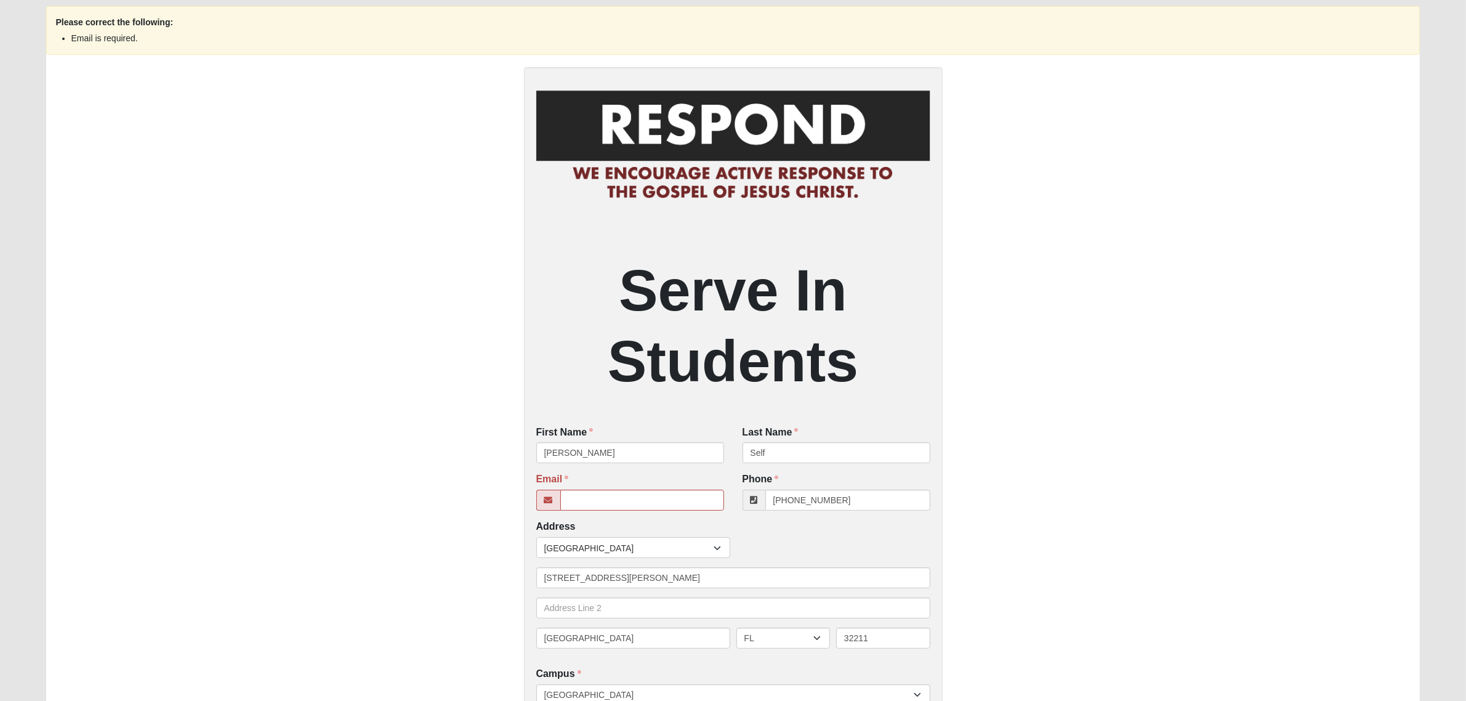
scroll to position [154, 0]
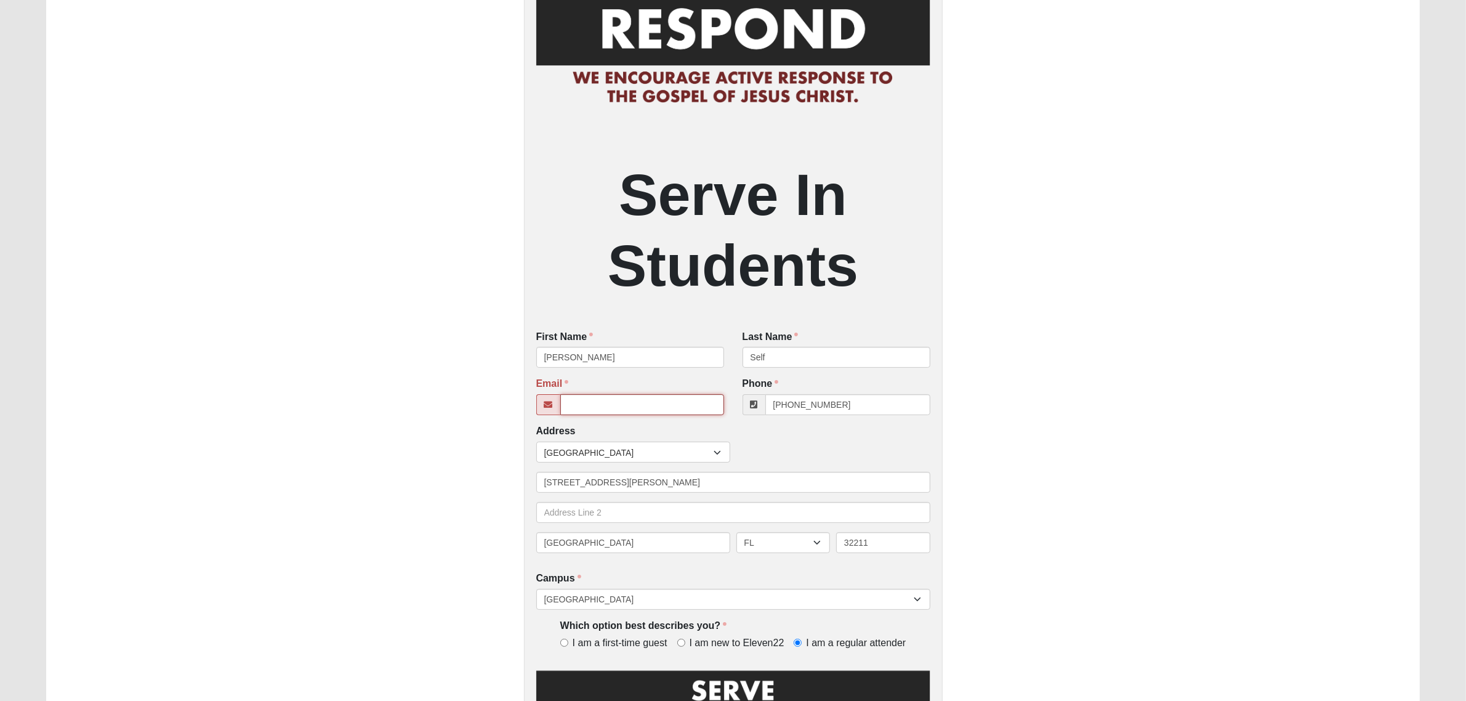
click at [578, 408] on input "Email" at bounding box center [642, 404] width 164 height 21
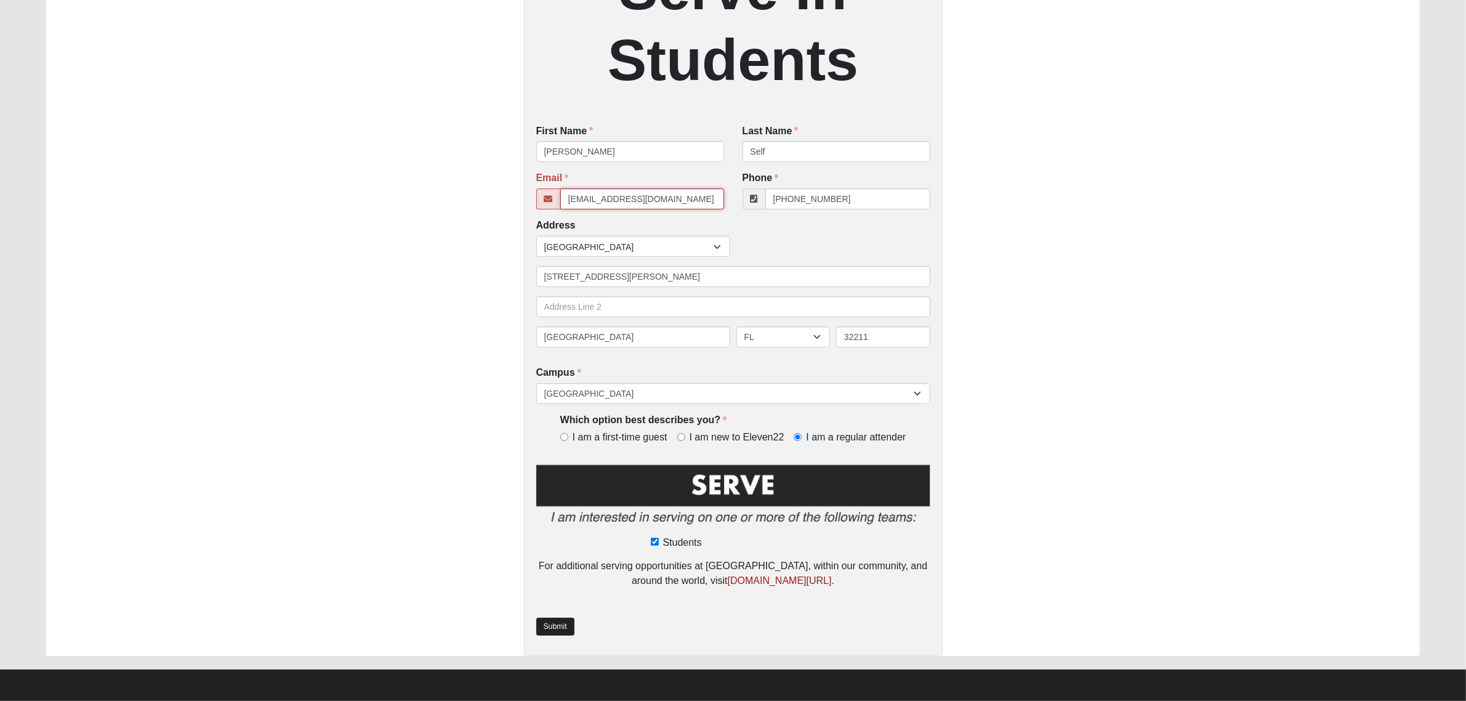
type input "camself4school@gmail.com"
click at [550, 624] on link "Submit" at bounding box center [555, 627] width 38 height 18
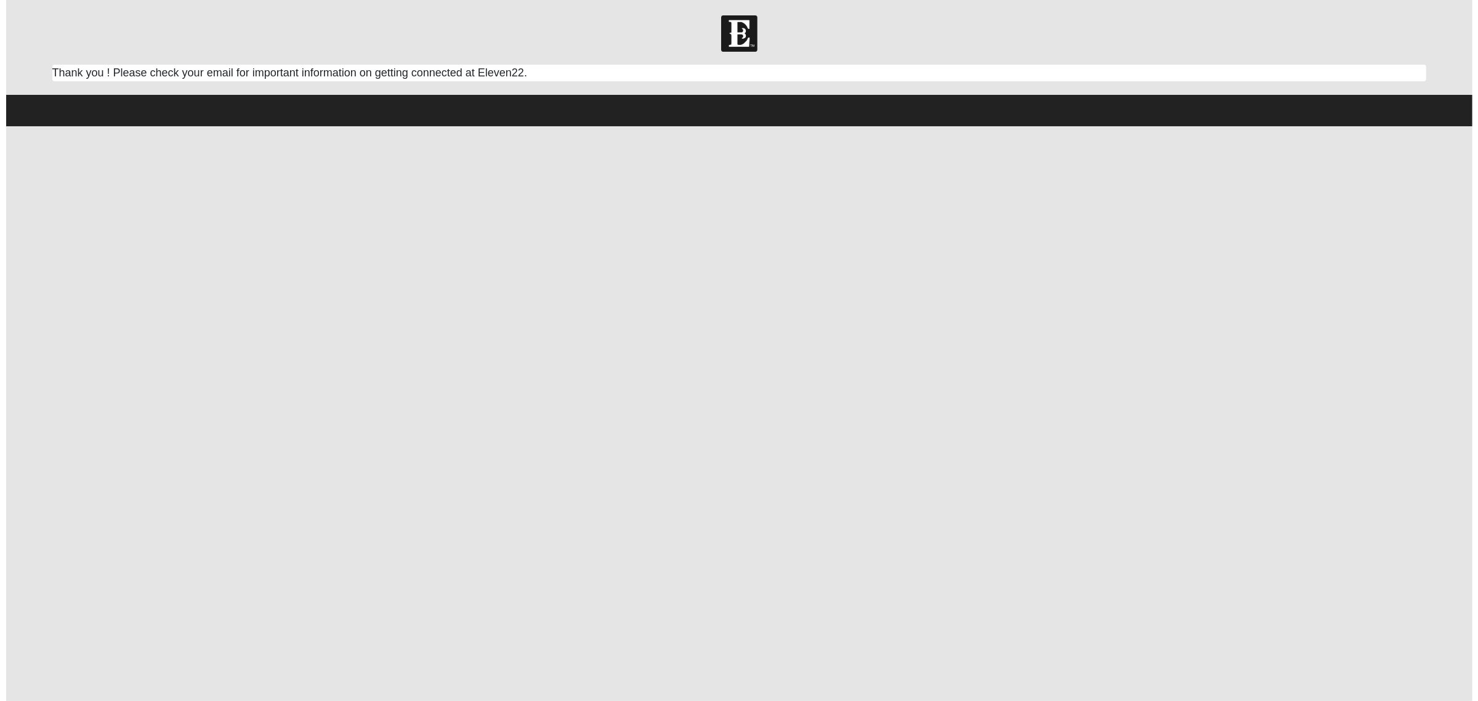
scroll to position [0, 0]
